Goal: Task Accomplishment & Management: Use online tool/utility

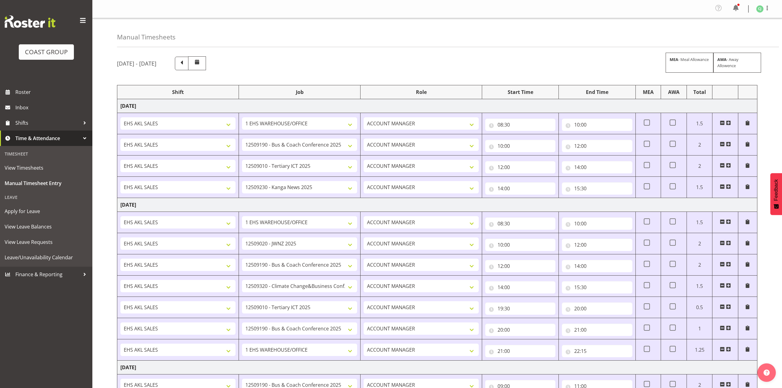
select select "69"
select select "9939"
select select "8955"
select select "10228"
select select "69"
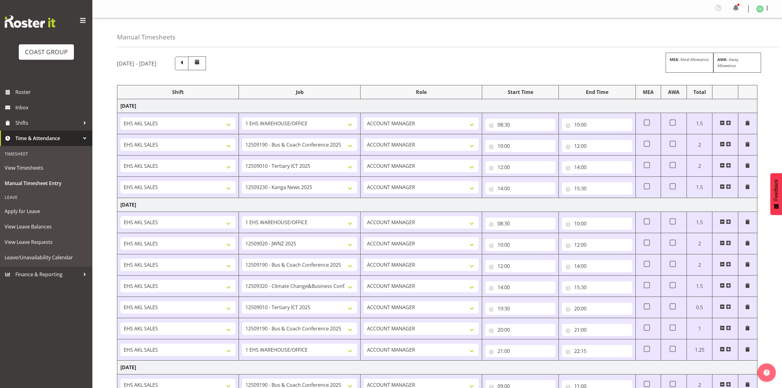
select select "9050"
select select "9939"
select select "10460"
select select "8955"
select select "9939"
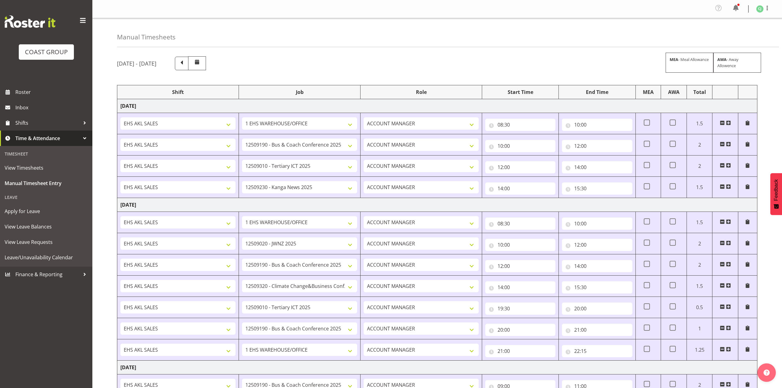
select select "69"
select select "9939"
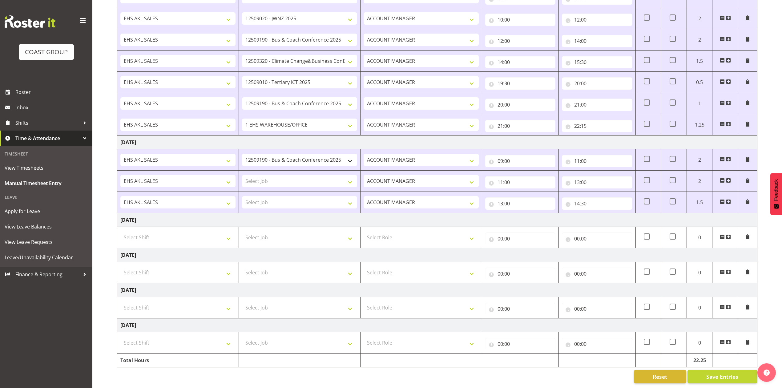
scroll to position [232, 0]
